Goal: Task Accomplishment & Management: Use online tool/utility

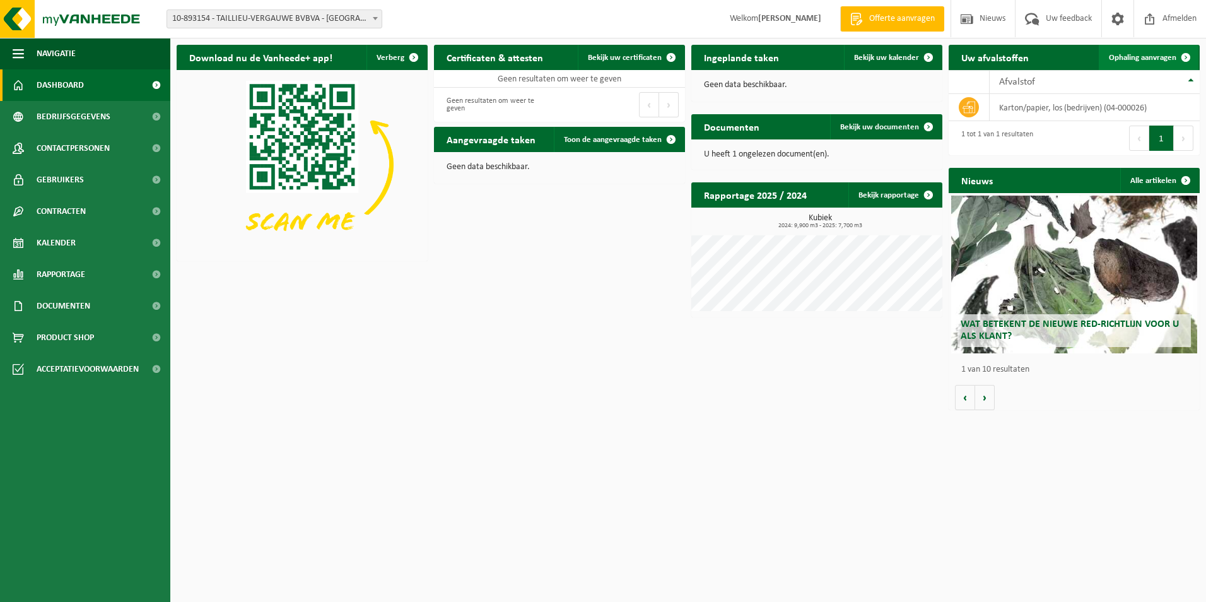
click at [1173, 56] on span "Ophaling aanvragen" at bounding box center [1142, 58] width 67 height 8
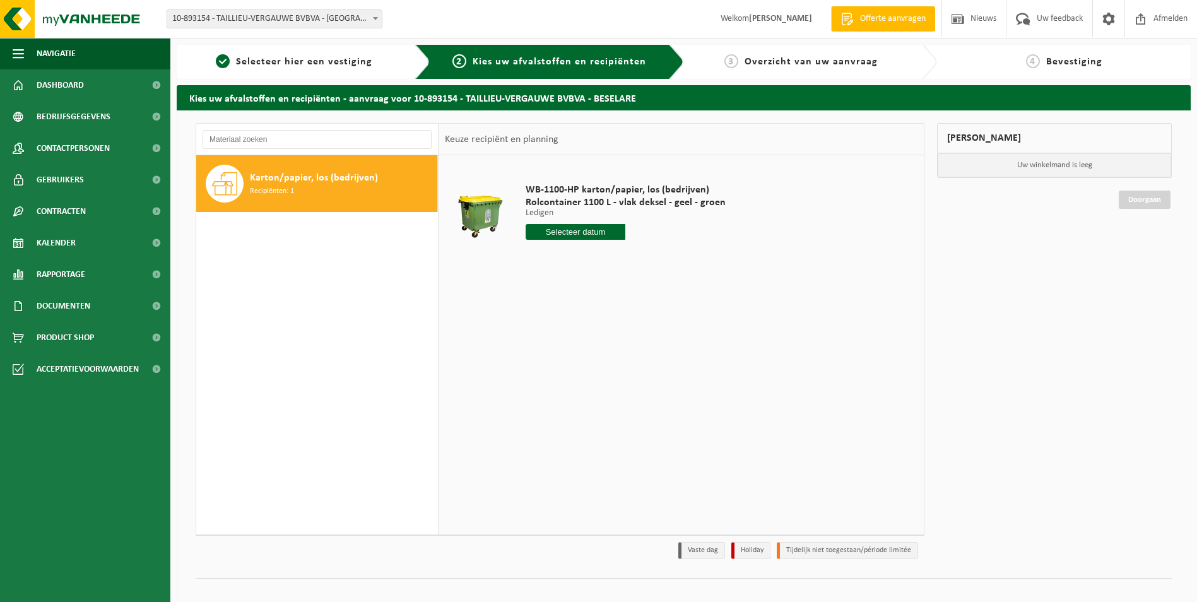
click at [595, 232] on input "text" at bounding box center [575, 232] width 100 height 16
click at [532, 344] on div "13" at bounding box center [537, 344] width 22 height 20
type input "Van [DATE]"
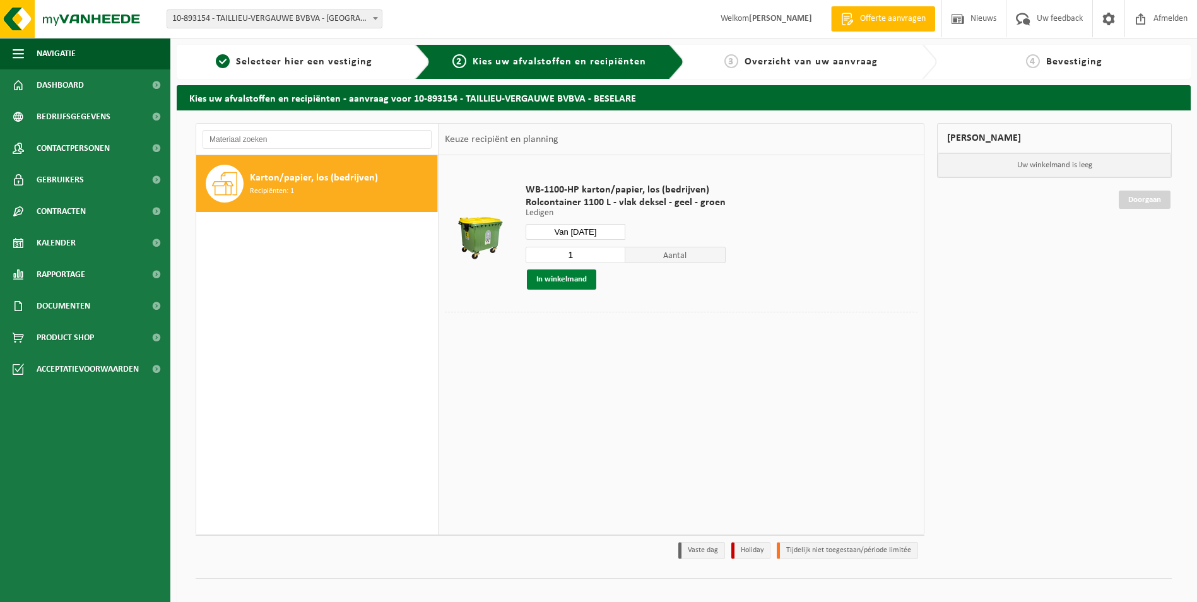
click at [560, 283] on button "In winkelmand" at bounding box center [561, 279] width 69 height 20
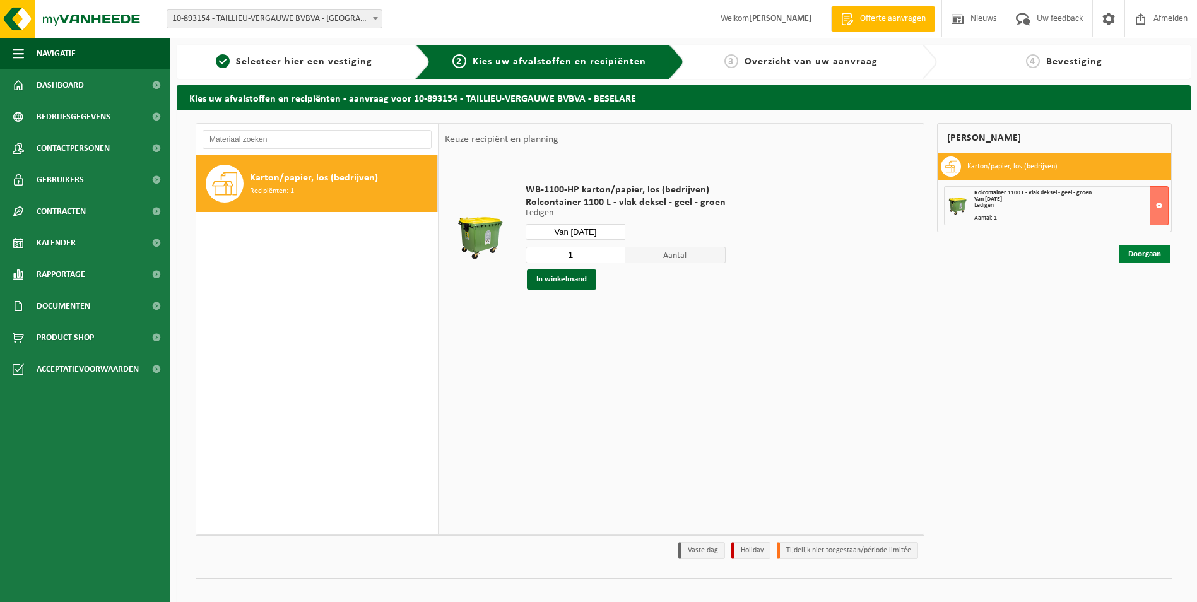
click at [1130, 257] on link "Doorgaan" at bounding box center [1144, 254] width 52 height 18
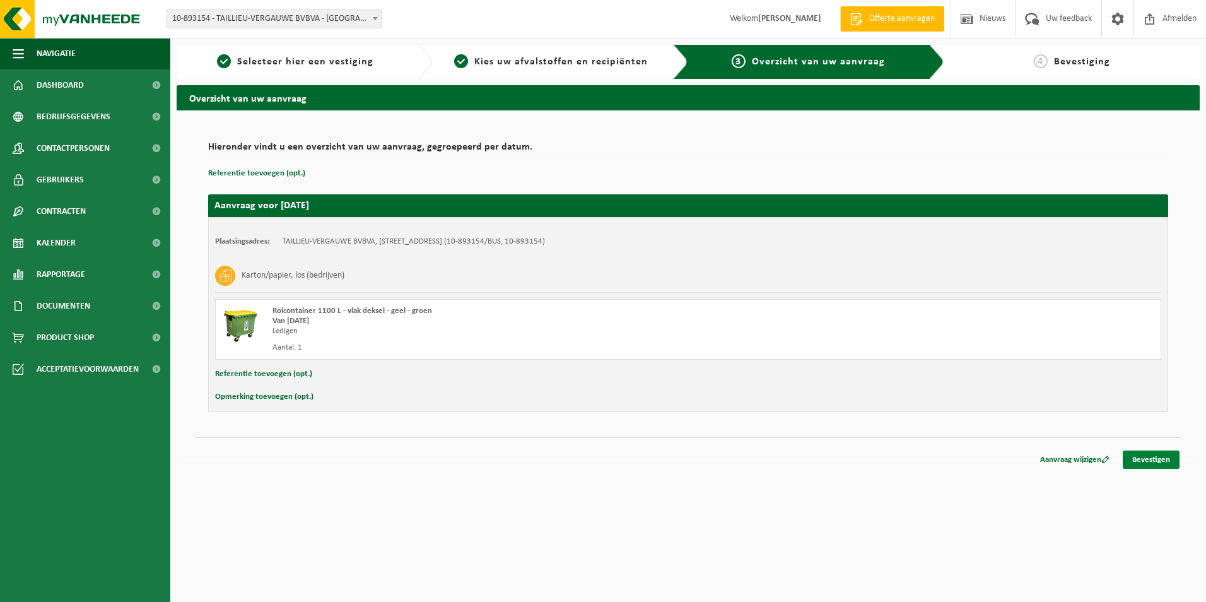
click at [1169, 463] on link "Bevestigen" at bounding box center [1151, 459] width 57 height 18
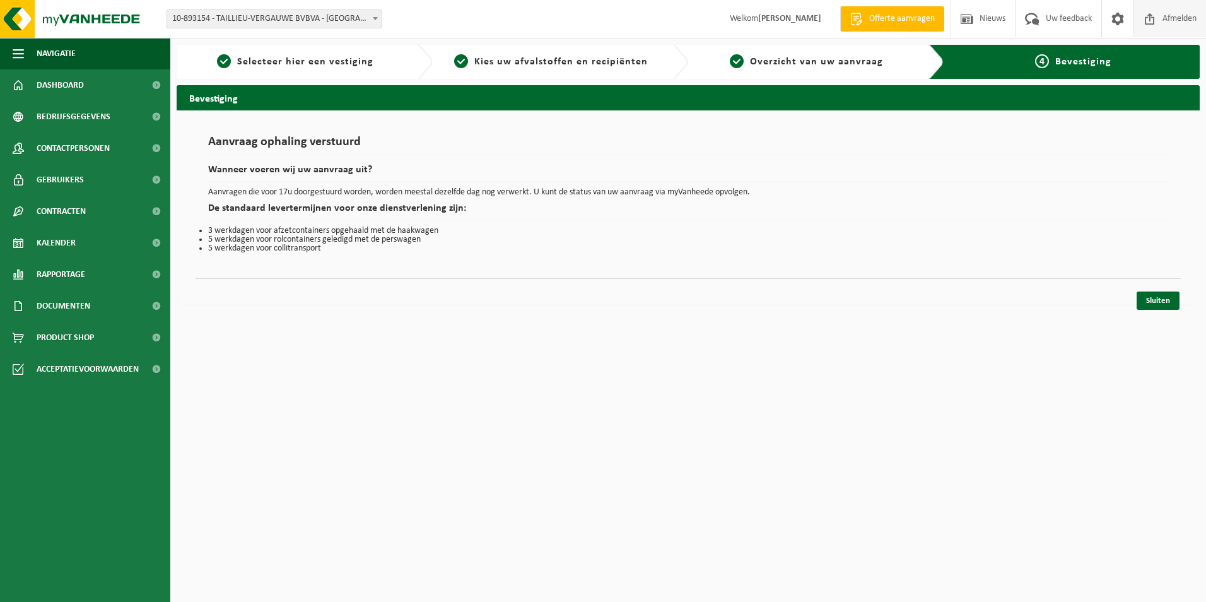
drag, startPoint x: 0, startPoint y: 0, endPoint x: 1190, endPoint y: 21, distance: 1190.5
click at [1190, 21] on span "Afmelden" at bounding box center [1179, 18] width 40 height 37
